Goal: Task Accomplishment & Management: Manage account settings

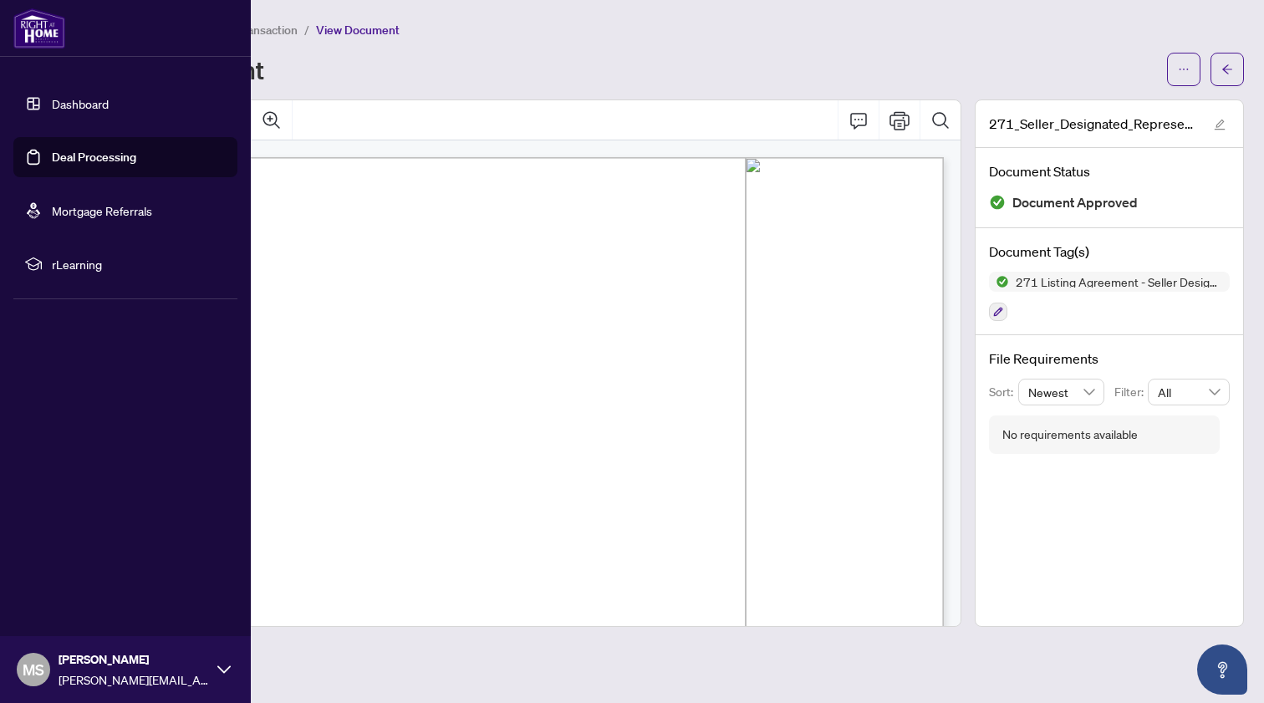
click at [52, 160] on link "Deal Processing" at bounding box center [94, 157] width 84 height 15
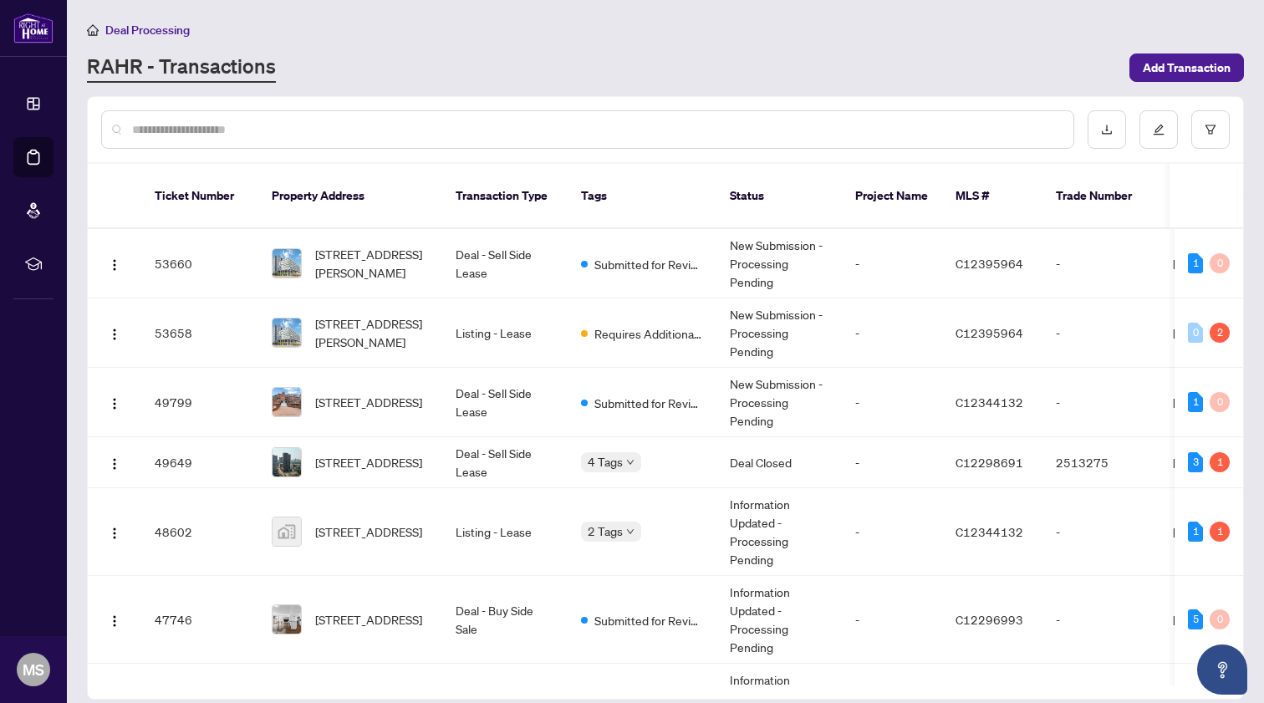
click at [375, 143] on div at bounding box center [587, 129] width 973 height 38
click at [330, 140] on div at bounding box center [587, 129] width 973 height 38
click at [298, 135] on input "text" at bounding box center [596, 129] width 928 height 18
type input "*********"
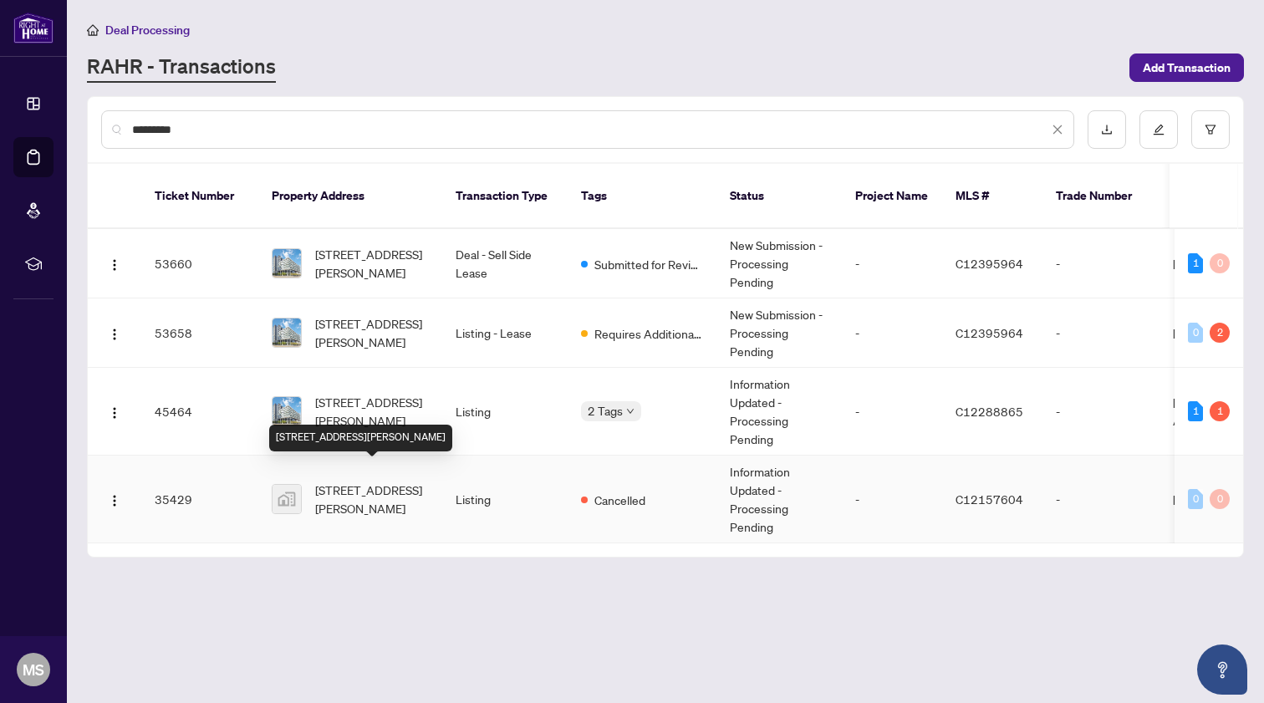
click at [380, 482] on span "[STREET_ADDRESS][PERSON_NAME]" at bounding box center [372, 499] width 114 height 37
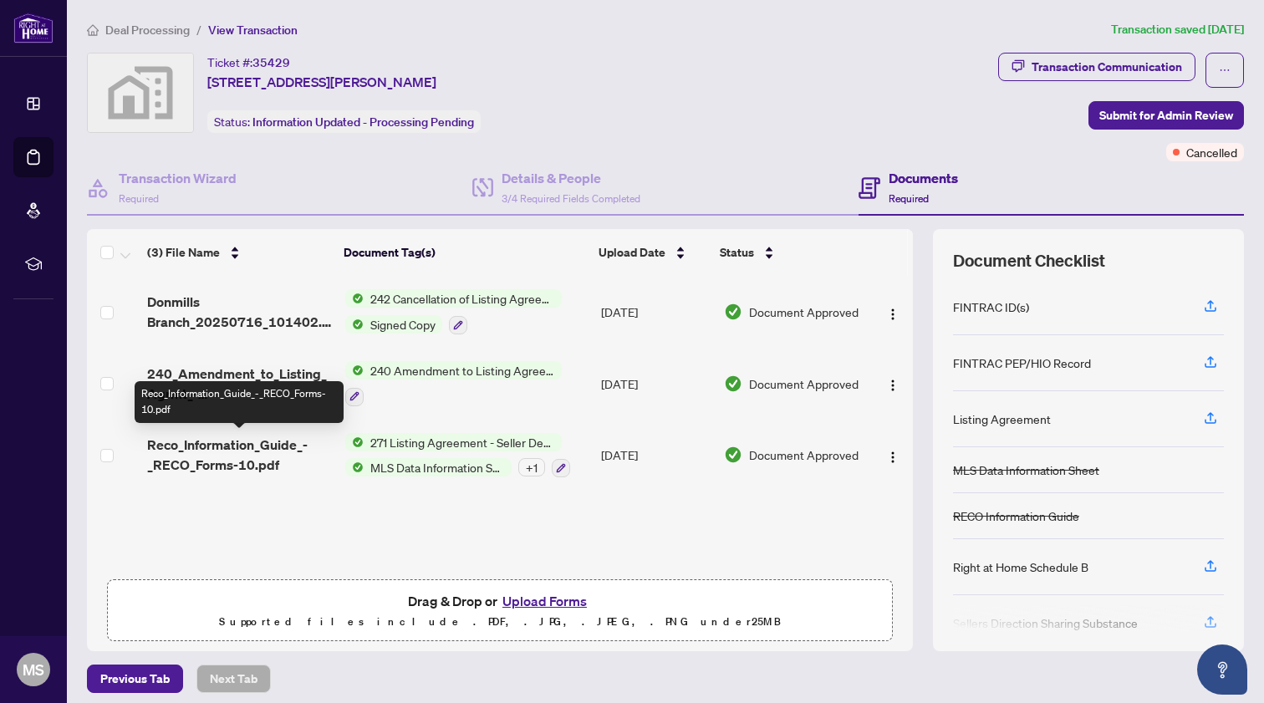
click at [264, 456] on span "Reco_Information_Guide_-_RECO_Forms-10.pdf" at bounding box center [239, 455] width 184 height 40
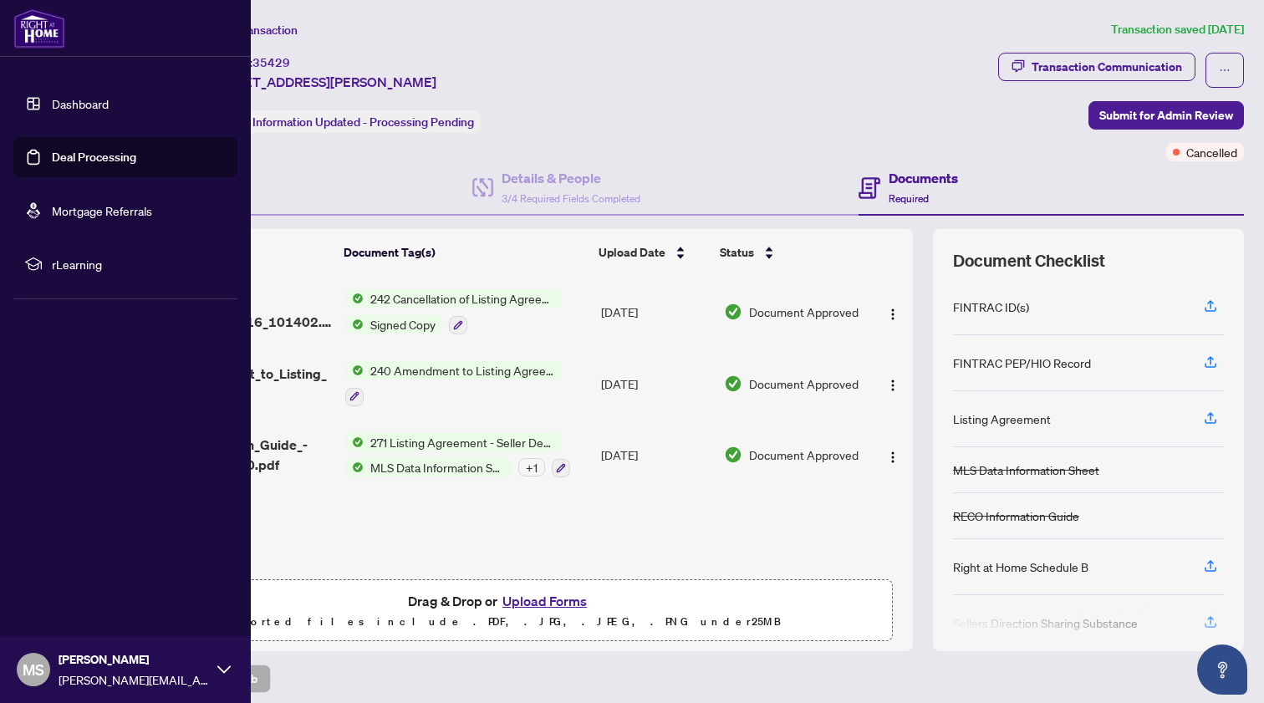
click at [60, 105] on link "Dashboard" at bounding box center [80, 103] width 57 height 15
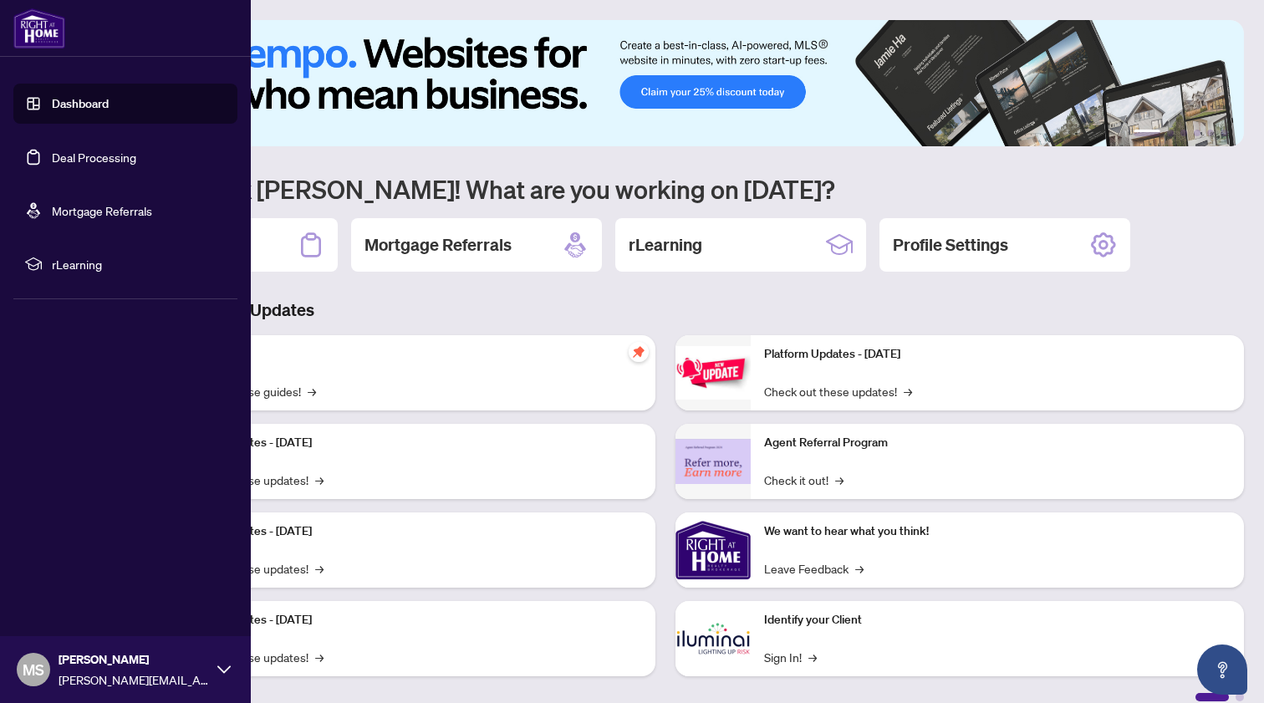
click at [84, 156] on link "Deal Processing" at bounding box center [94, 157] width 84 height 15
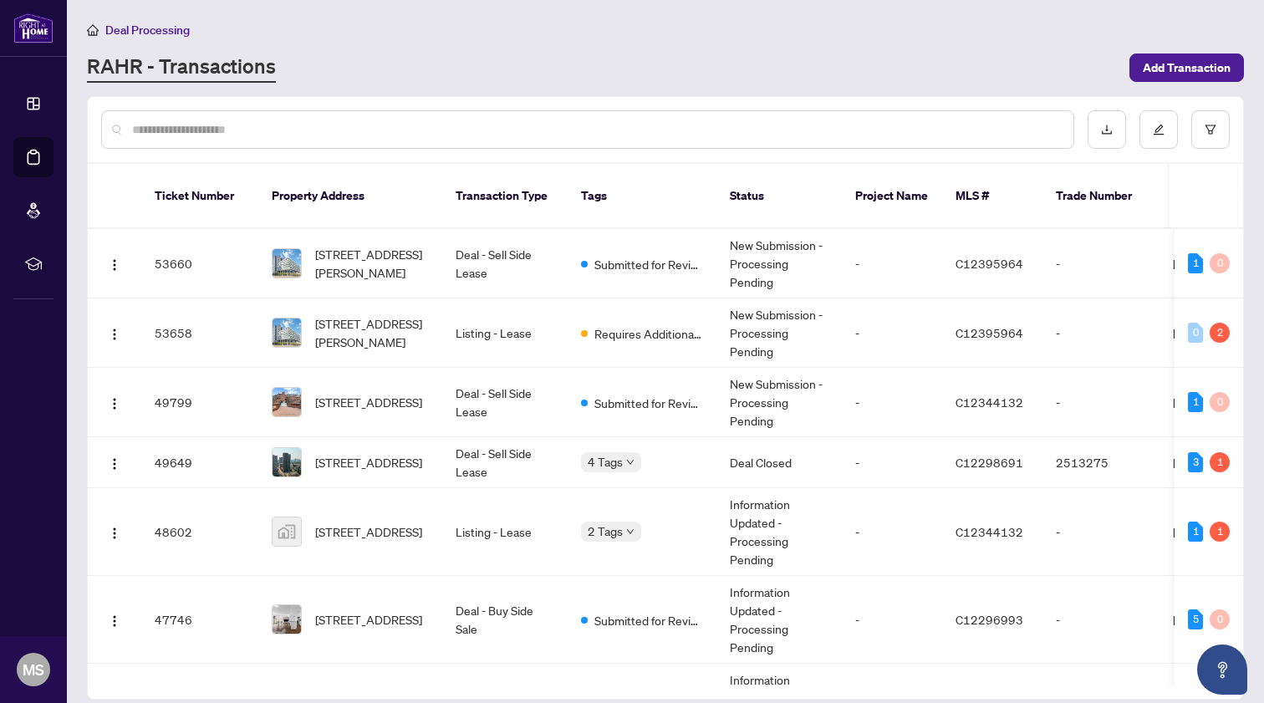
click at [344, 130] on input "text" at bounding box center [596, 129] width 928 height 18
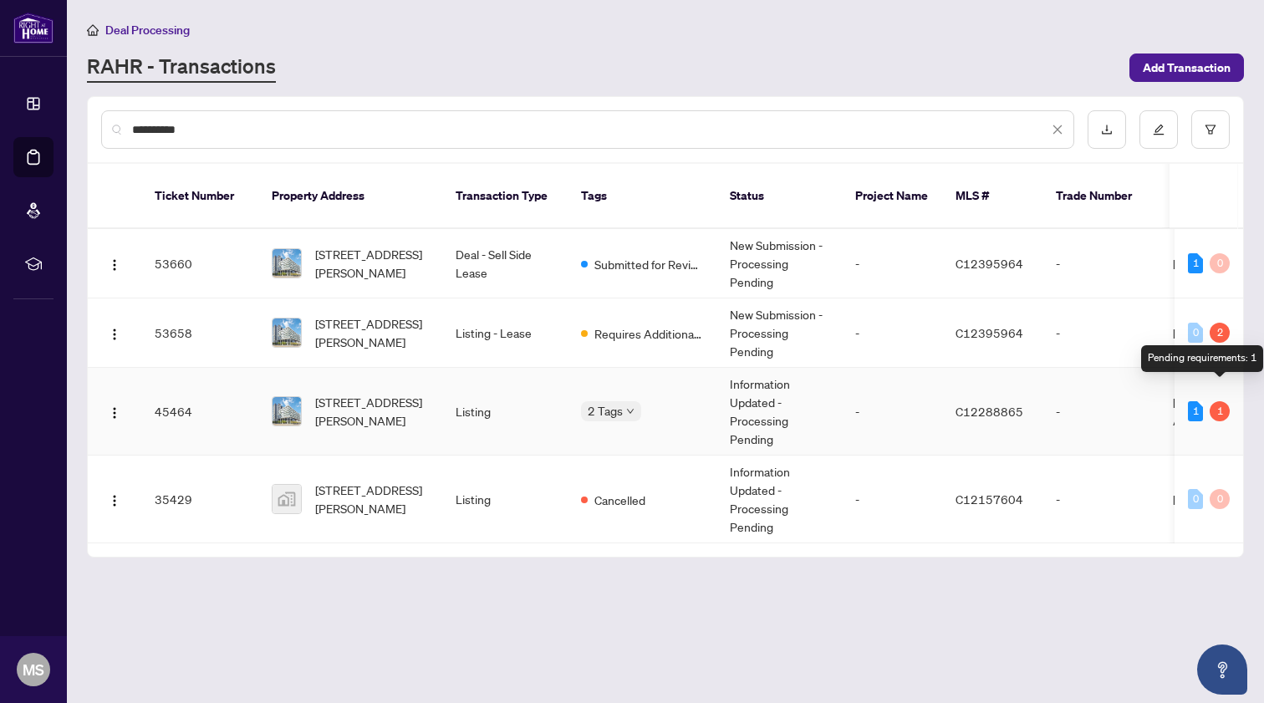
type input "*********"
click at [1223, 401] on div "1" at bounding box center [1220, 411] width 20 height 20
click at [1028, 394] on td "C12288865" at bounding box center [992, 412] width 100 height 88
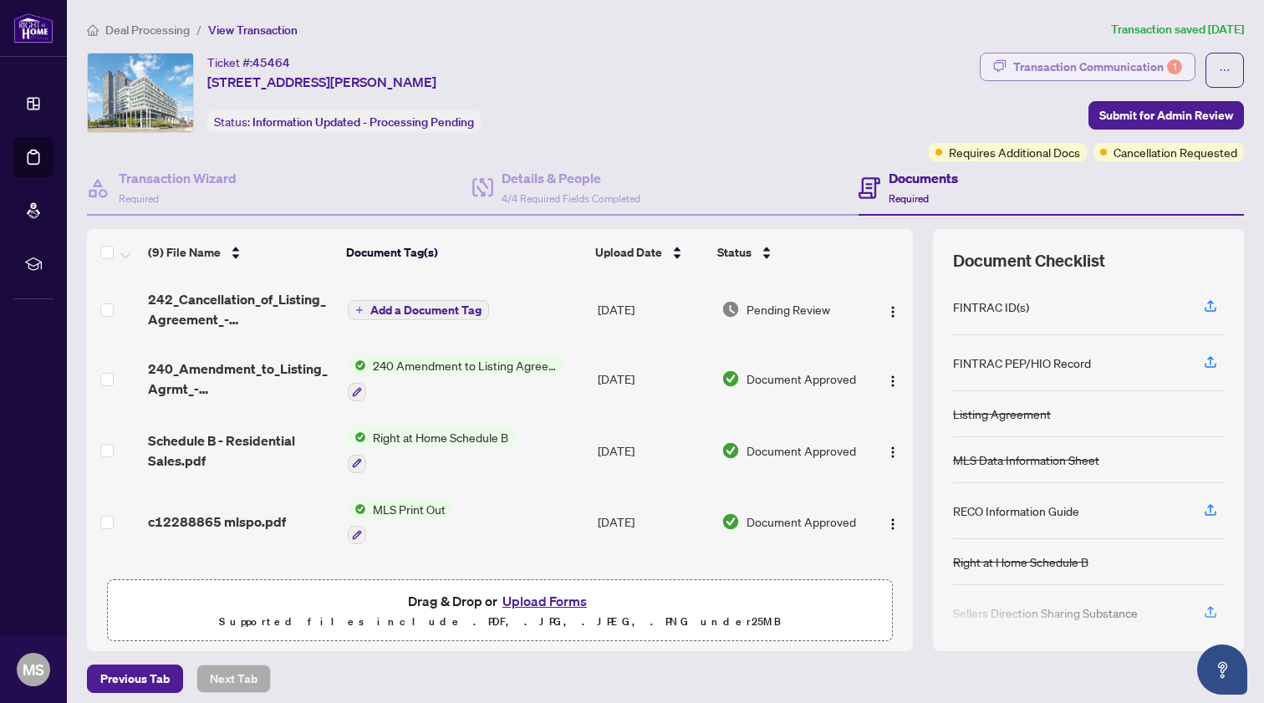
click at [1154, 61] on div "Transaction Communication 1" at bounding box center [1097, 67] width 169 height 27
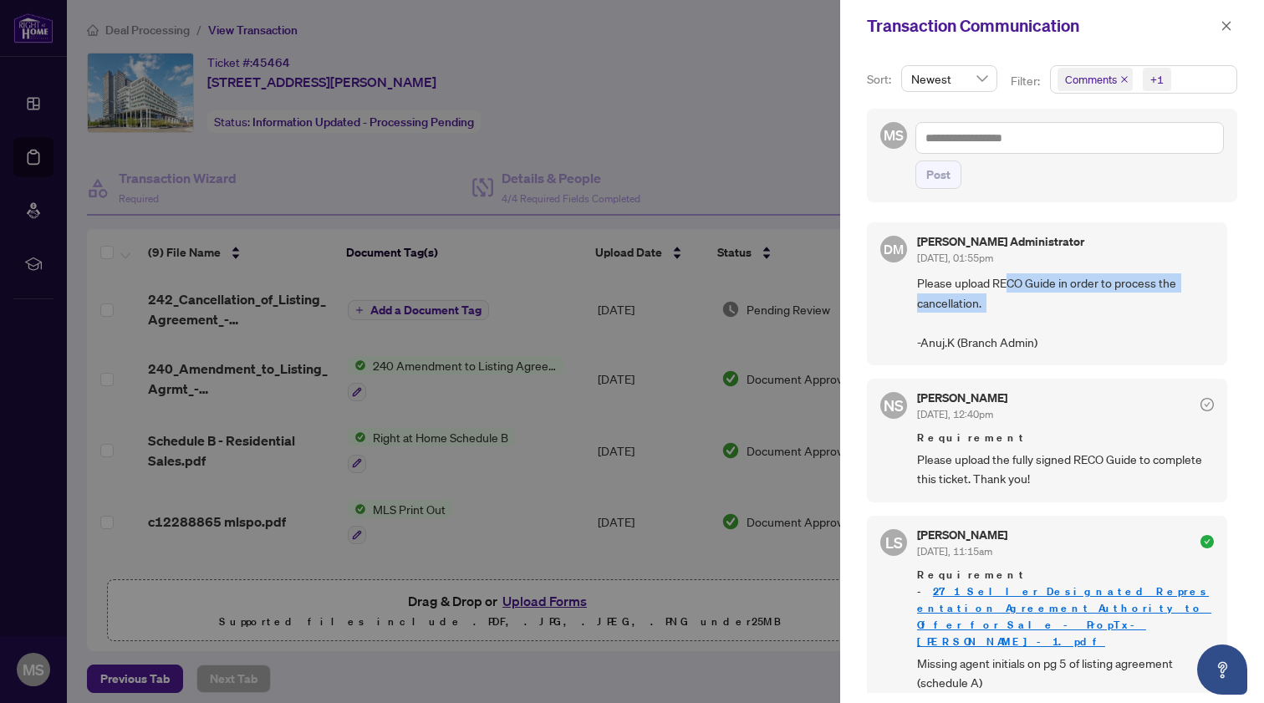
drag, startPoint x: 1007, startPoint y: 281, endPoint x: 1033, endPoint y: 321, distance: 48.2
click at [1033, 321] on span "Please upload RECO Guide in order to process the cancellation. -Anuj.K (Branch …" at bounding box center [1065, 312] width 297 height 79
click at [1060, 321] on span "Please upload RECO Guide in order to process the cancellation. -Anuj.K (Branch …" at bounding box center [1065, 312] width 297 height 79
click at [778, 136] on div at bounding box center [632, 351] width 1264 height 703
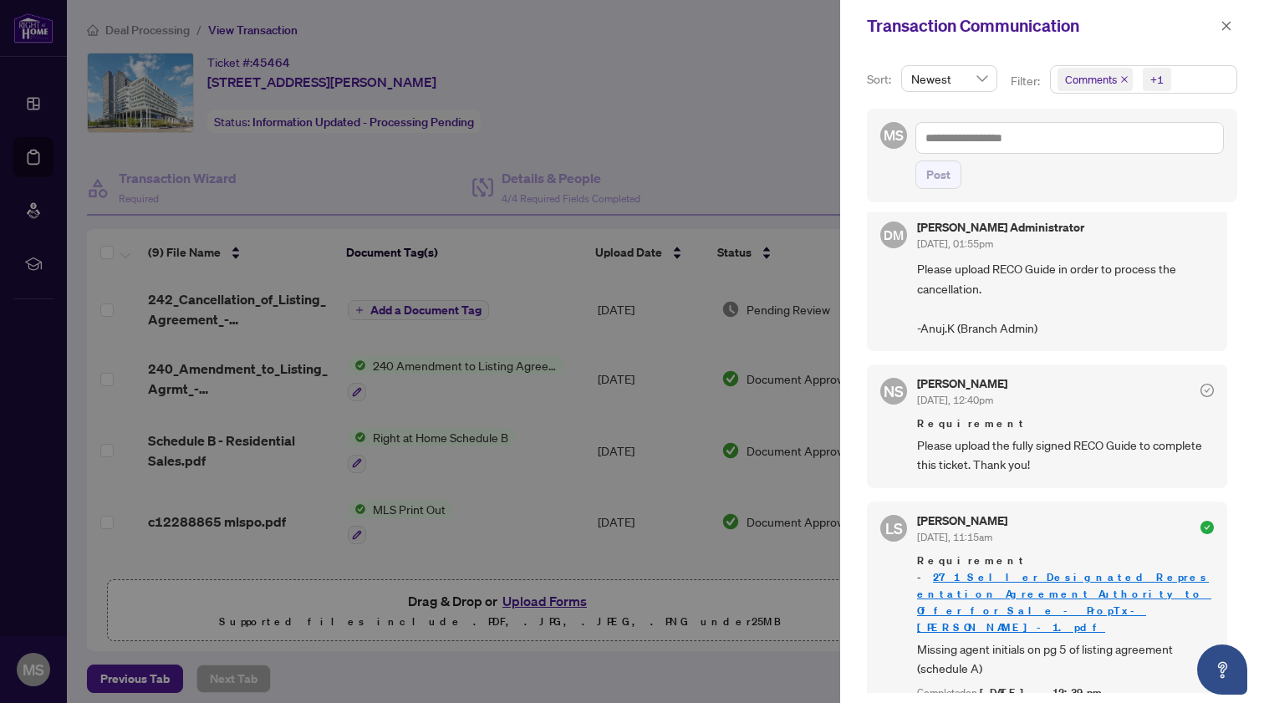
scroll to position [13, 0]
click at [728, 120] on div at bounding box center [632, 351] width 1264 height 703
click at [1230, 26] on icon "close" at bounding box center [1227, 26] width 12 height 12
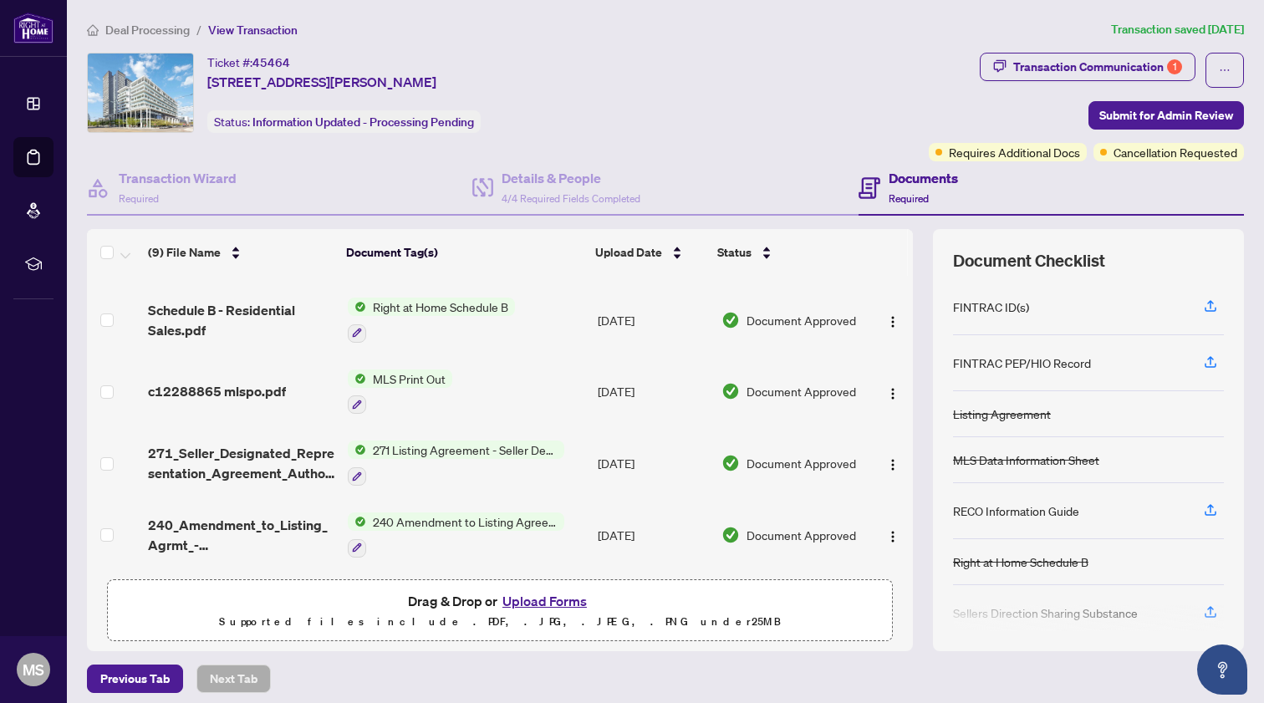
scroll to position [99, 0]
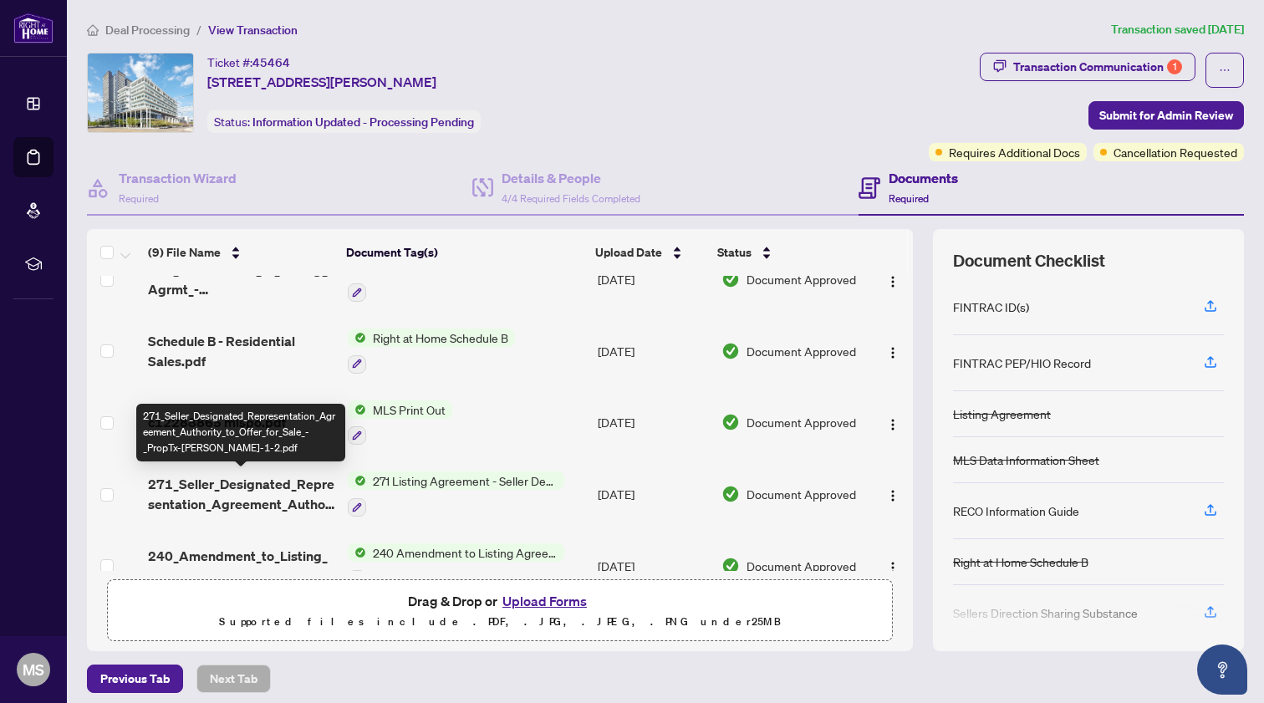
click at [268, 492] on span "271_Seller_Designated_Representation_Agreement_Authority_to_Offer_for_Sale_-_Pr…" at bounding box center [241, 494] width 186 height 40
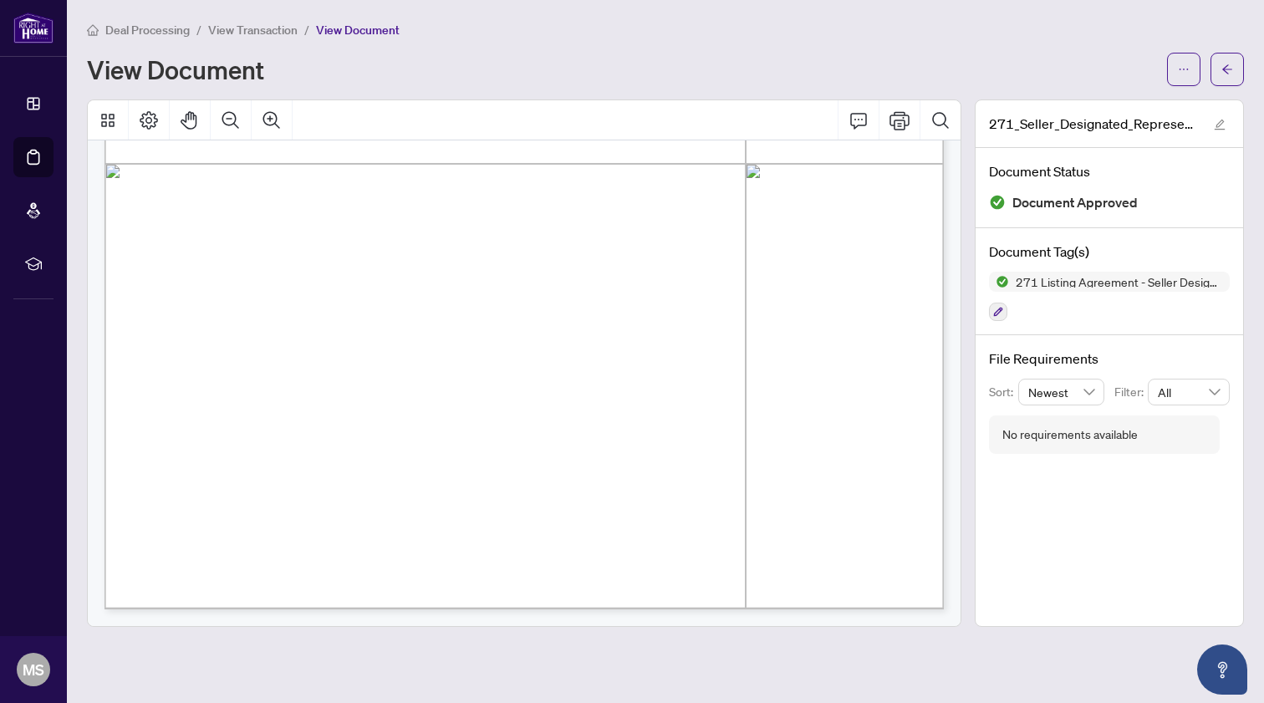
scroll to position [5089, 0]
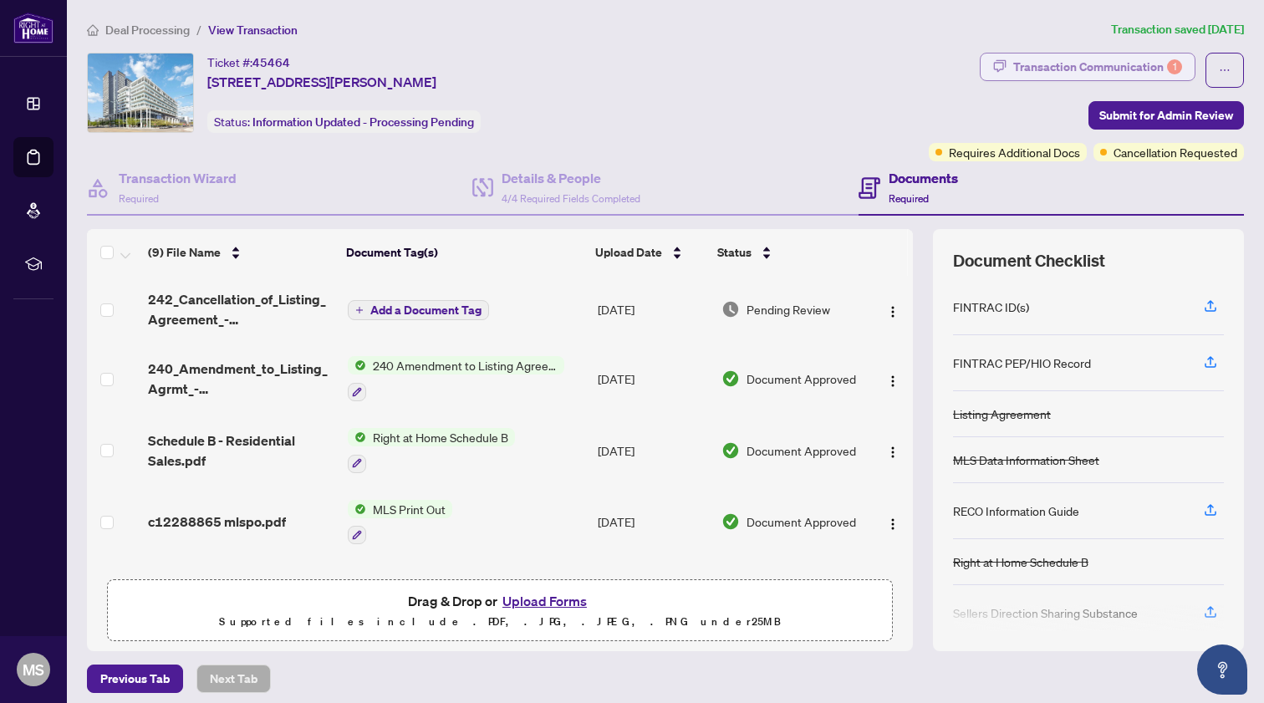
click at [1160, 60] on div "Transaction Communication 1" at bounding box center [1097, 67] width 169 height 27
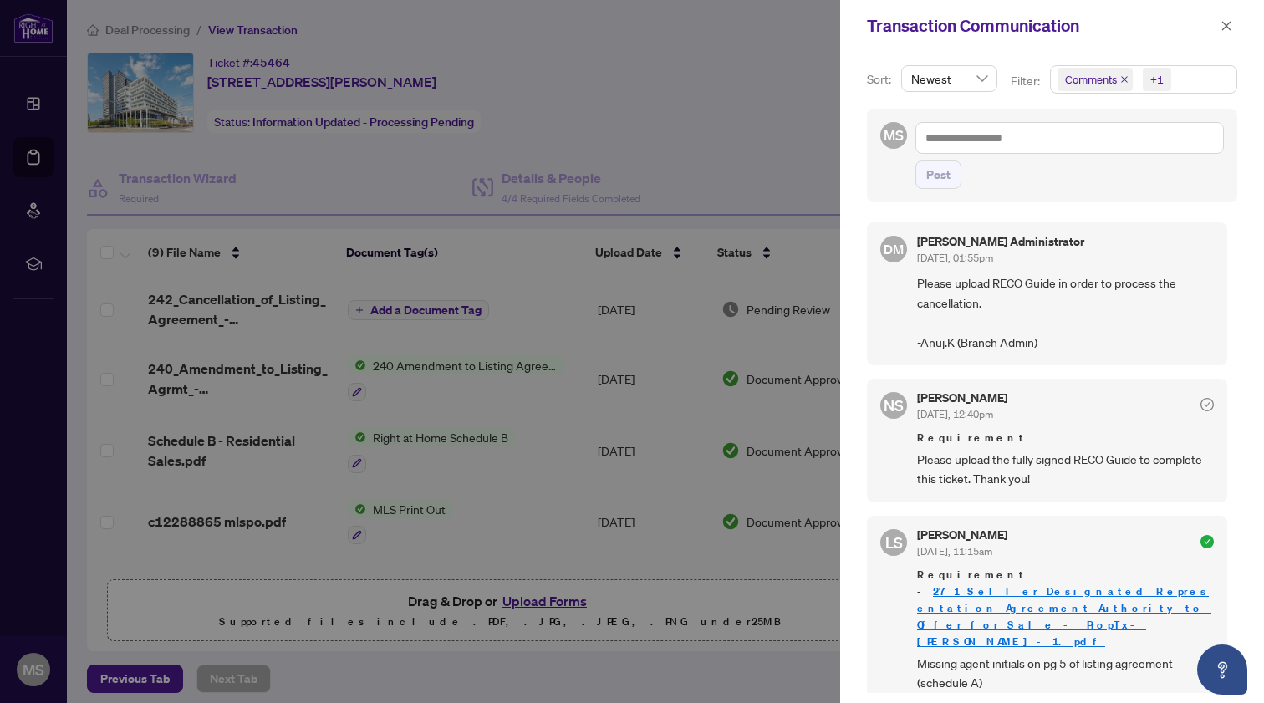
click at [728, 125] on div at bounding box center [632, 351] width 1264 height 703
click at [1221, 22] on icon "close" at bounding box center [1227, 26] width 12 height 12
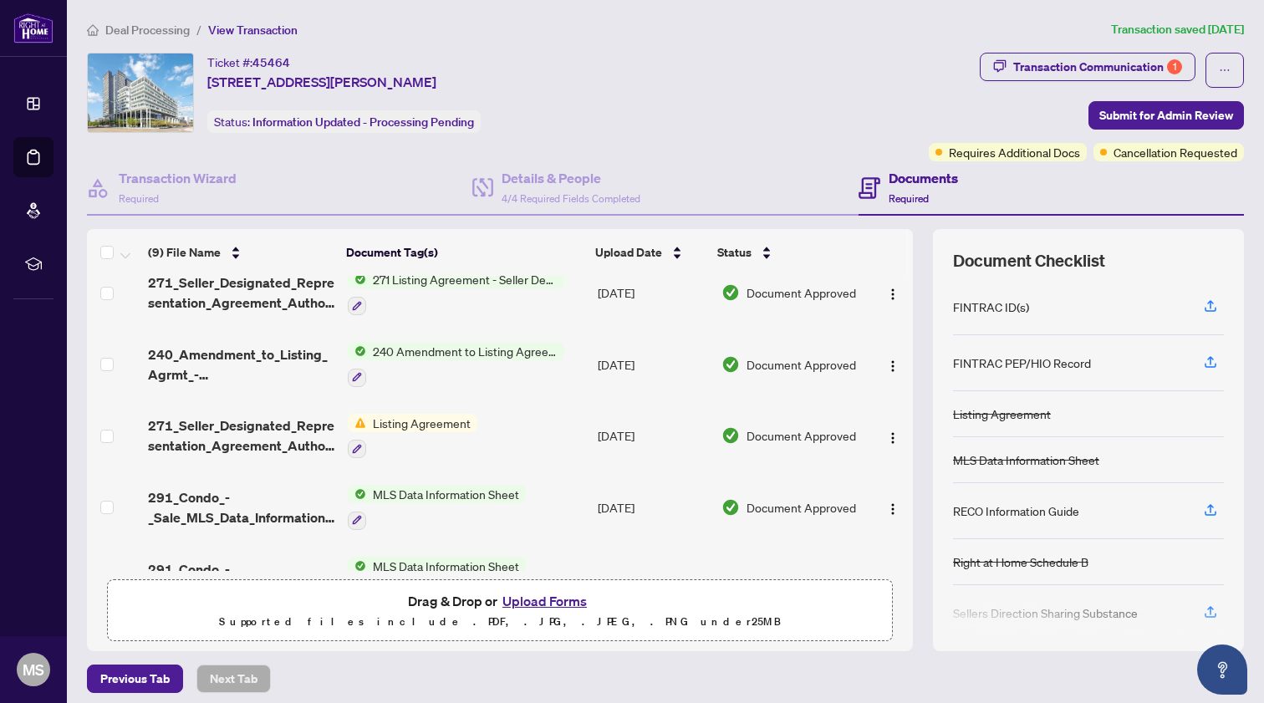
scroll to position [308, 0]
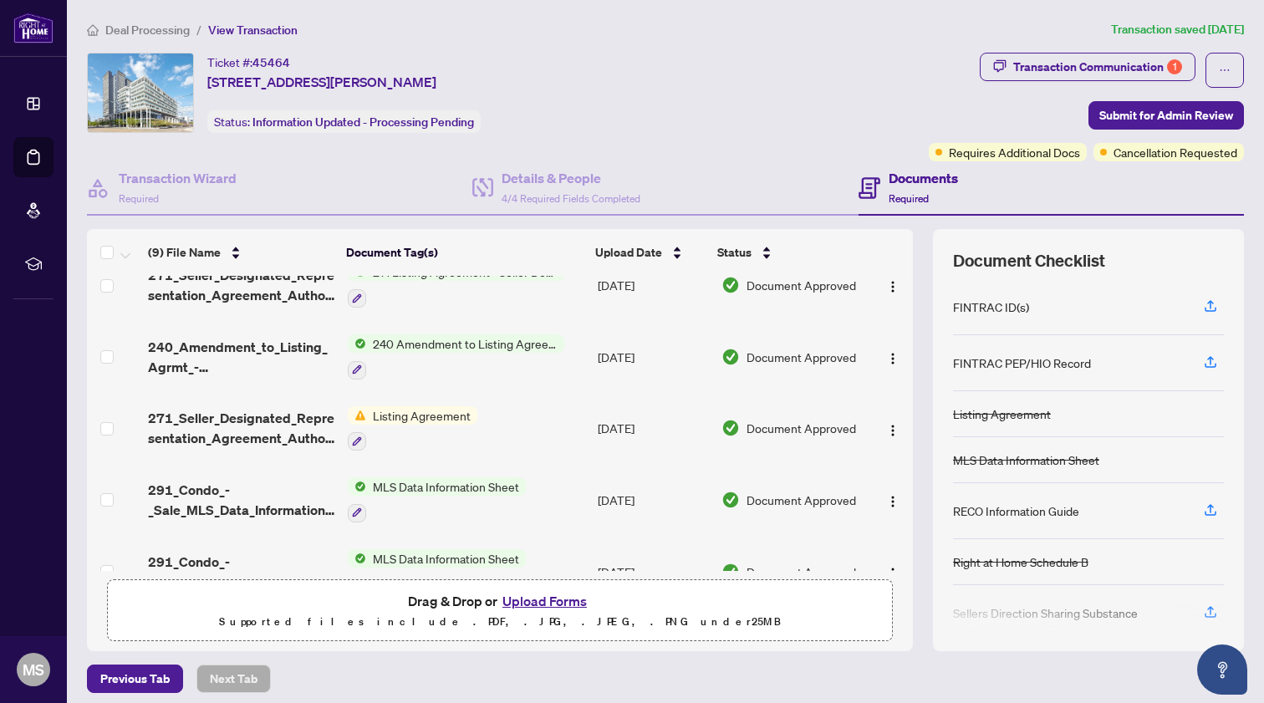
click at [379, 414] on span "Listing Agreement" at bounding box center [421, 415] width 111 height 18
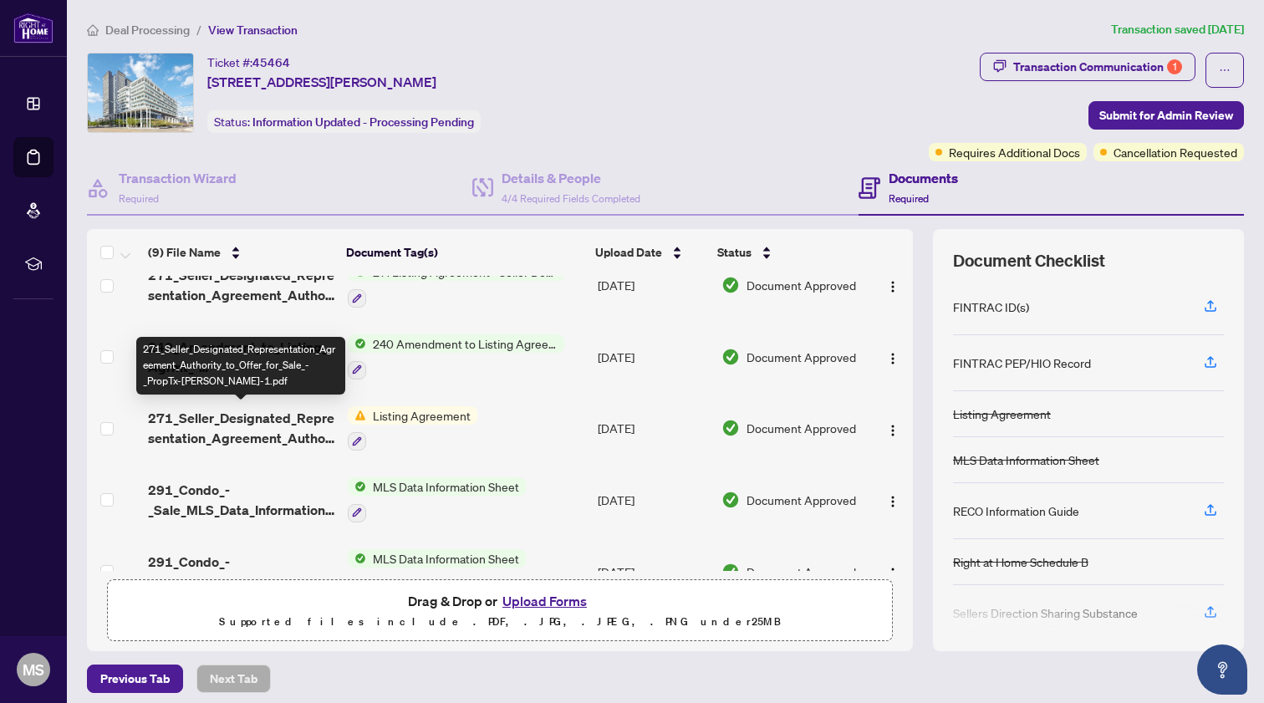
click at [238, 428] on span "271_Seller_Designated_Representation_Agreement_Authority_to_Offer_for_Sale_-_Pr…" at bounding box center [241, 428] width 186 height 40
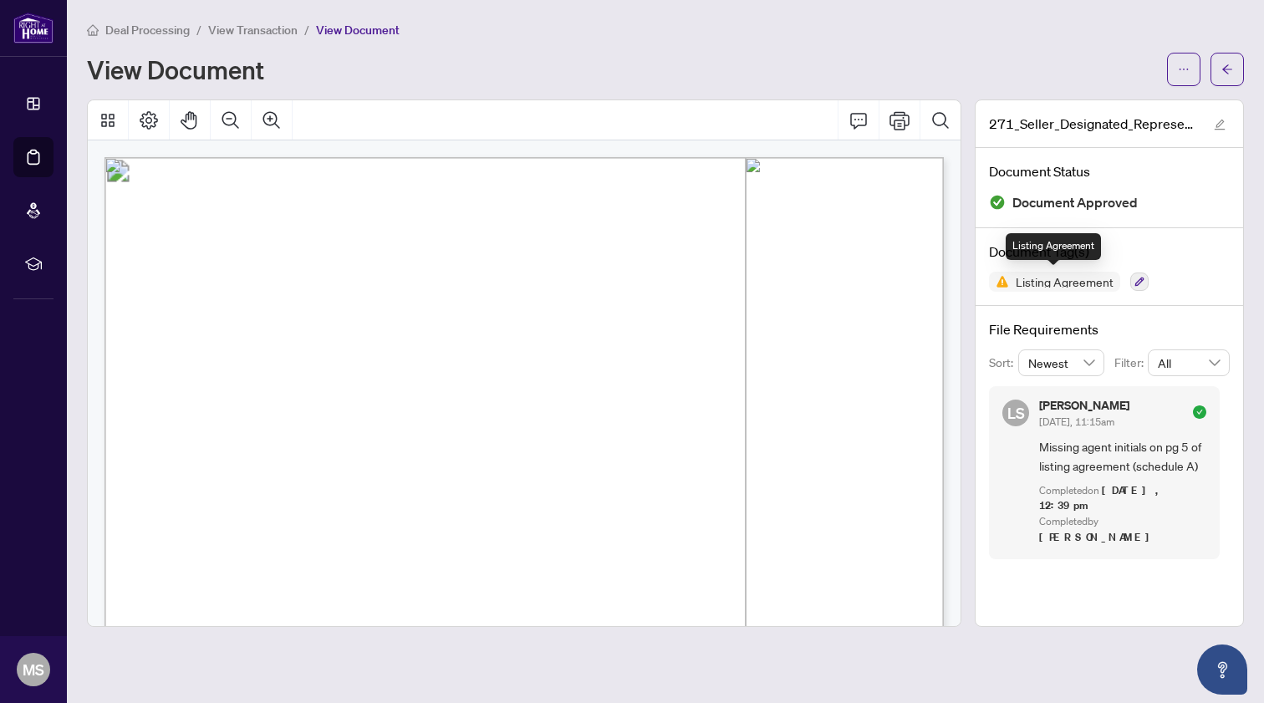
click at [1083, 277] on span "Listing Agreement" at bounding box center [1064, 282] width 111 height 12
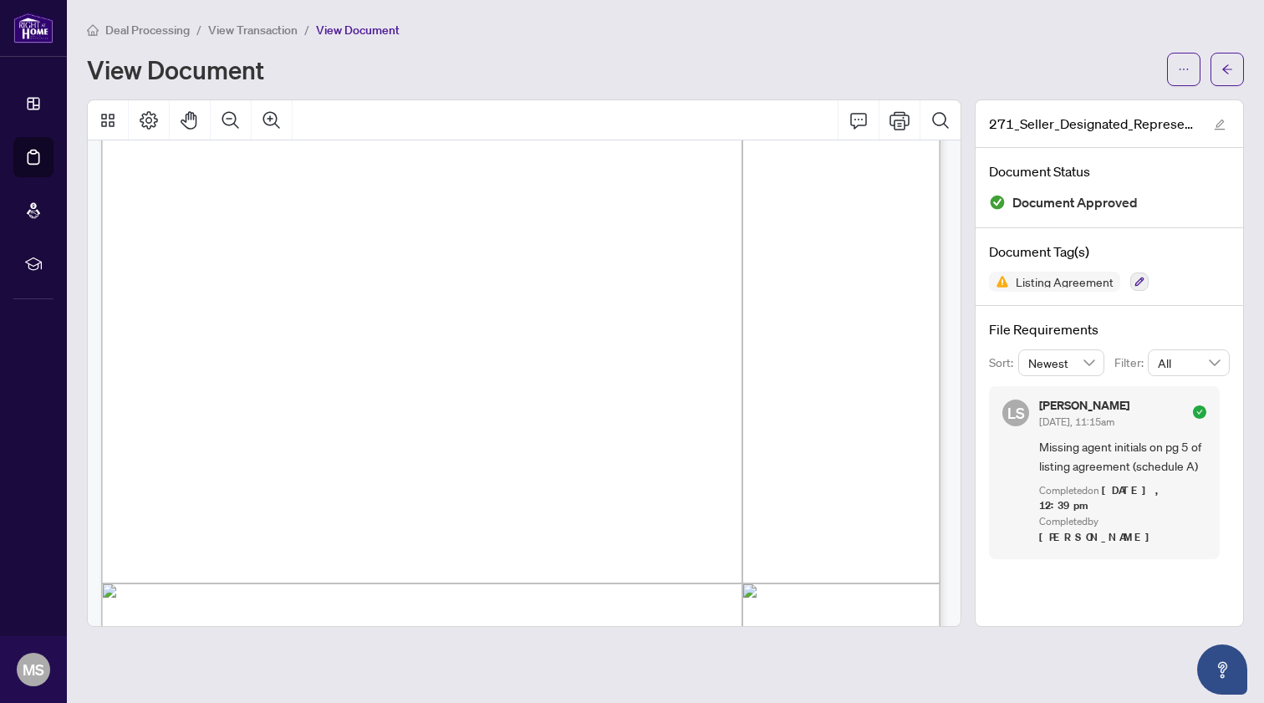
scroll to position [204, 3]
